Goal: Register for event/course

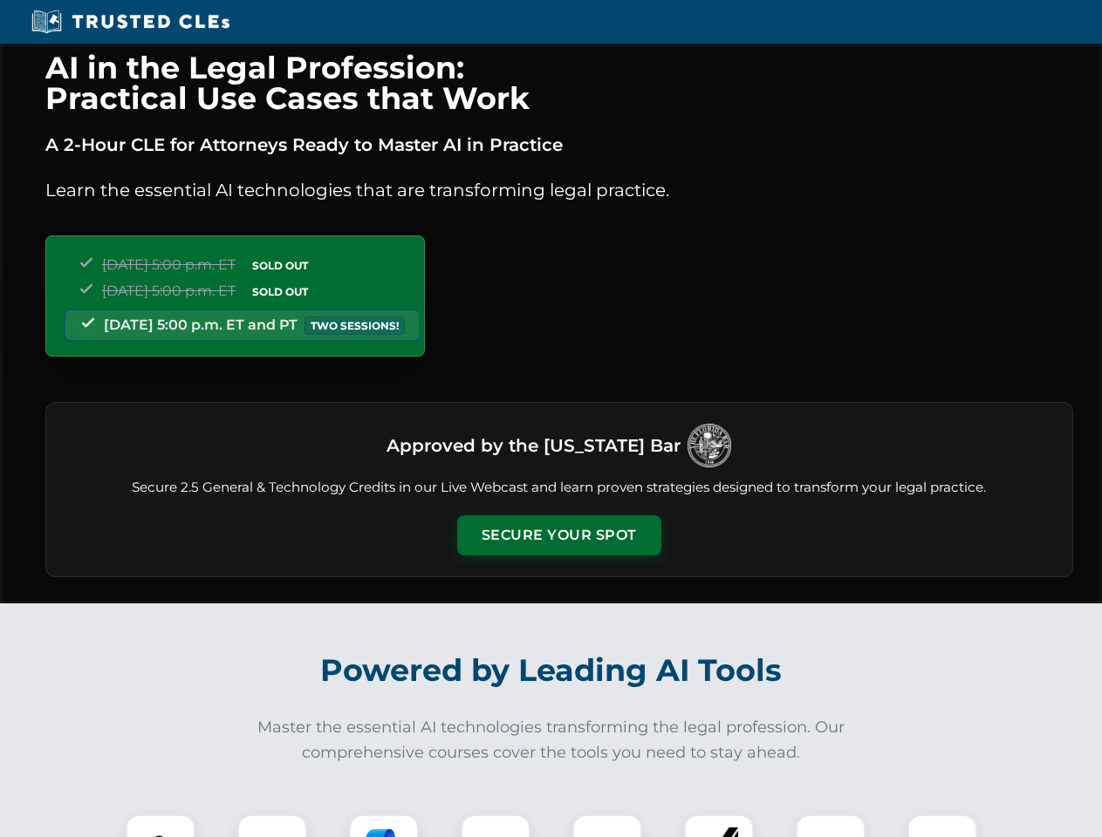
click at [558, 536] on button "Secure Your Spot" at bounding box center [559, 536] width 204 height 40
click at [161, 826] on img at bounding box center [160, 849] width 51 height 51
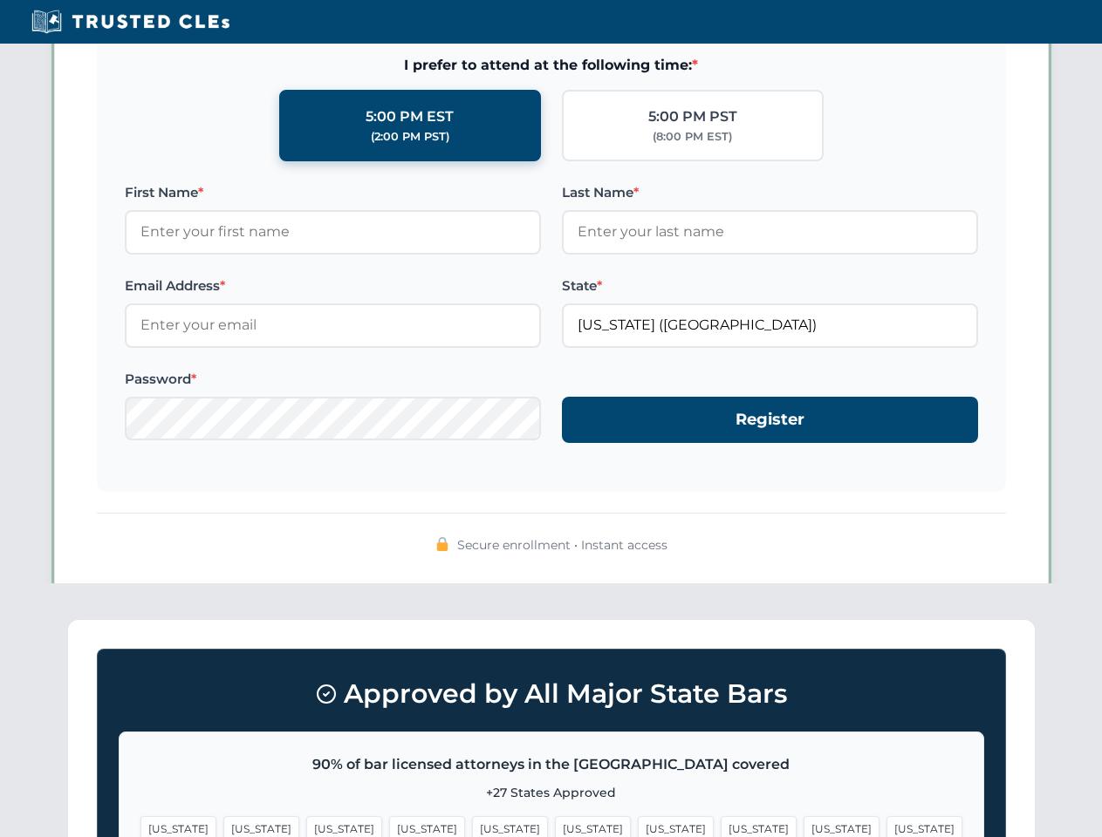
click at [638, 826] on span "[US_STATE]" at bounding box center [676, 828] width 76 height 25
click at [803, 826] on span "[US_STATE]" at bounding box center [841, 828] width 76 height 25
